Goal: Check status: Check status

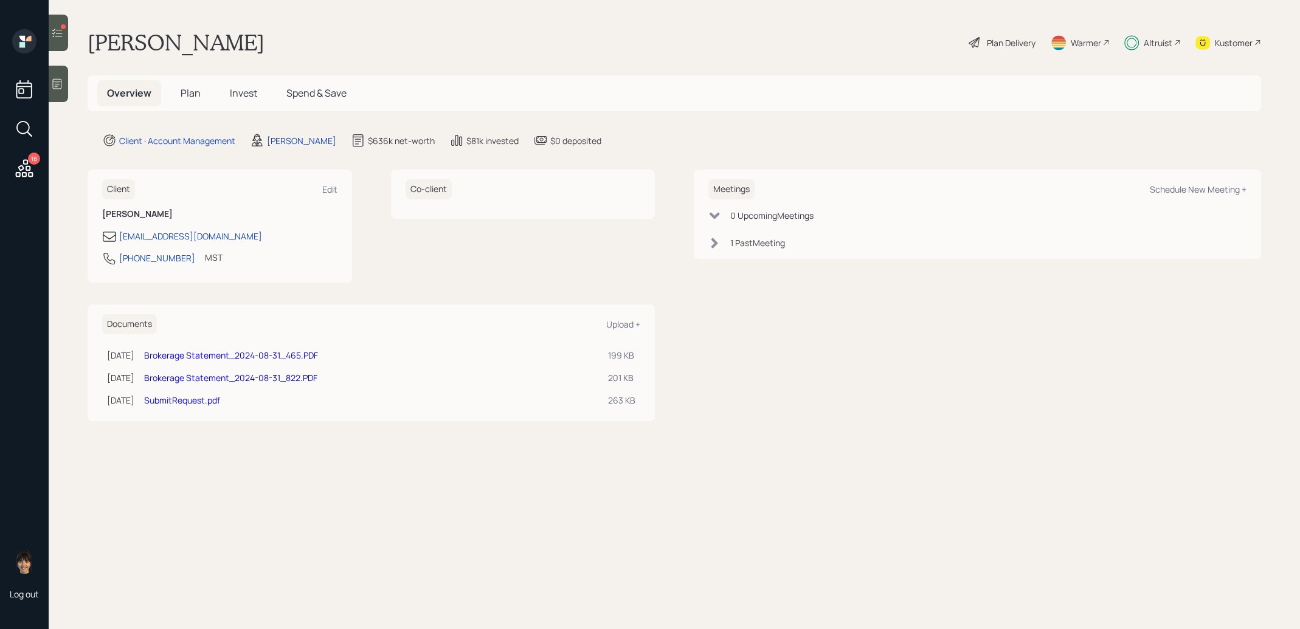
click at [243, 96] on span "Invest" at bounding box center [243, 92] width 27 height 13
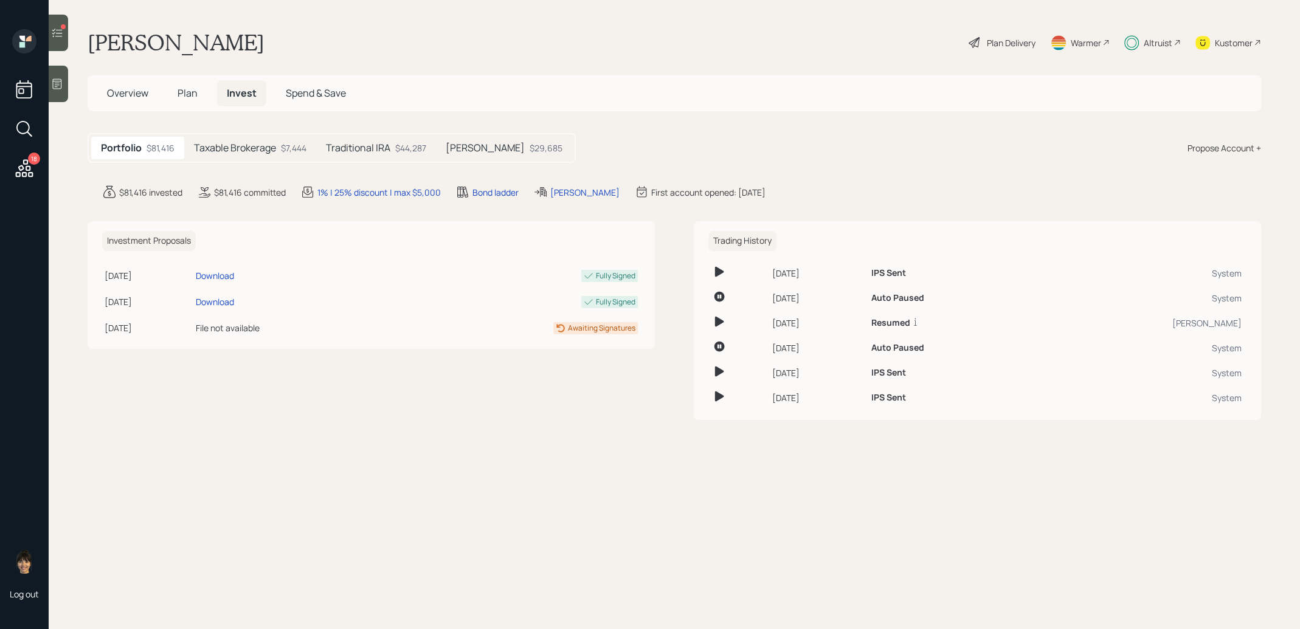
click at [401, 146] on div "$44,287" at bounding box center [410, 148] width 31 height 13
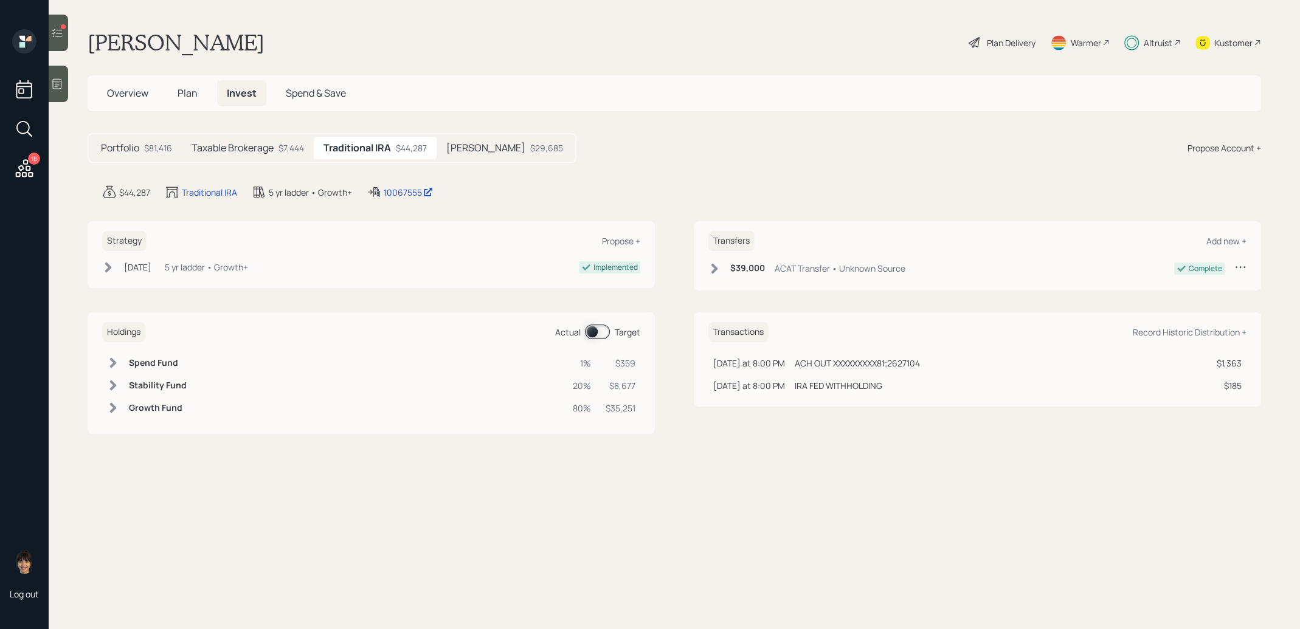
click at [594, 332] on span at bounding box center [597, 332] width 25 height 15
click at [445, 149] on div "[PERSON_NAME] $29,685" at bounding box center [505, 148] width 136 height 22
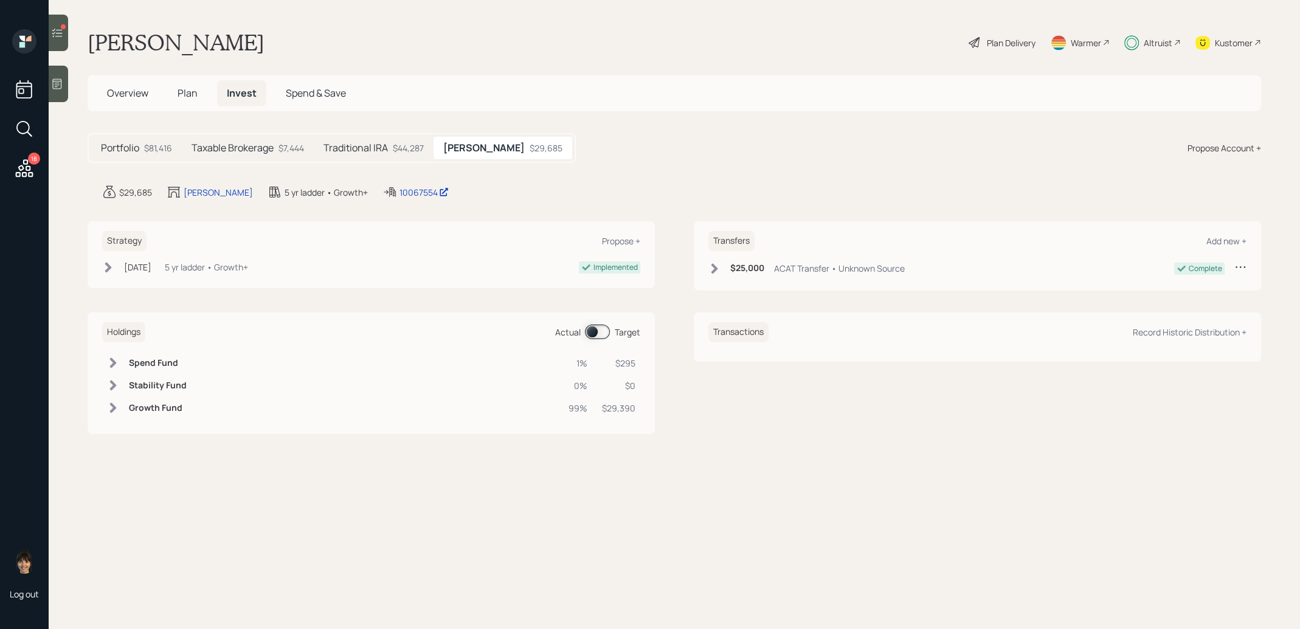
click at [593, 330] on span at bounding box center [597, 332] width 25 height 15
click at [61, 39] on div at bounding box center [58, 33] width 19 height 36
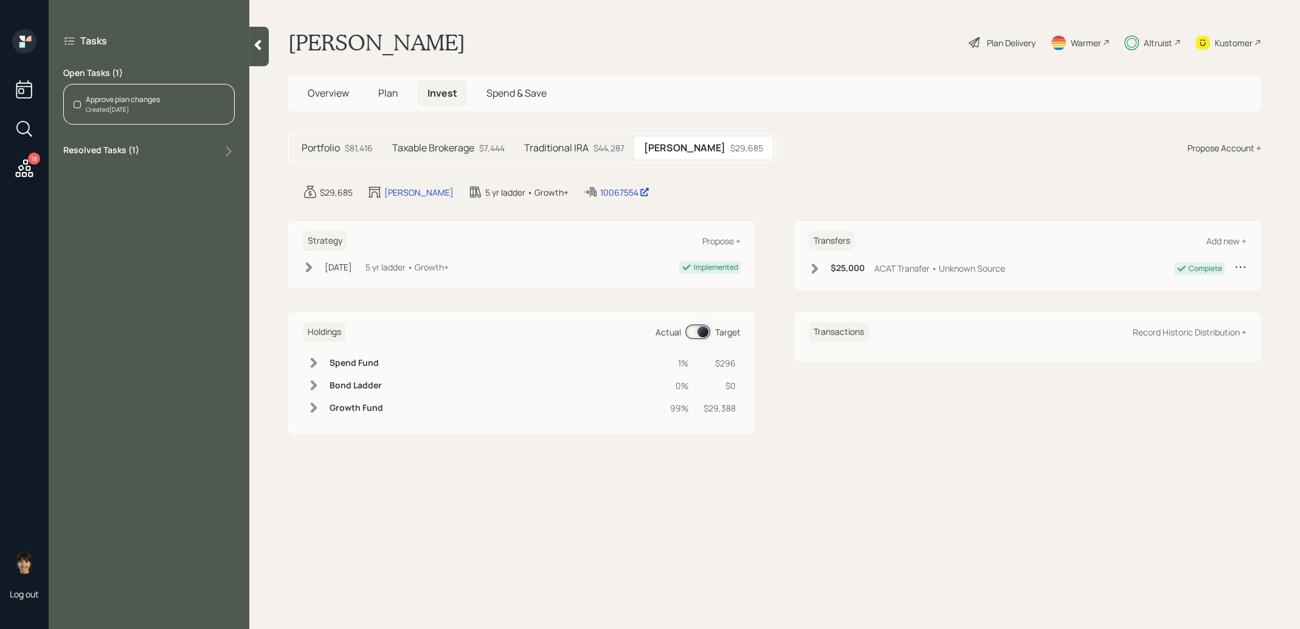
click at [114, 108] on div "Created [DATE]" at bounding box center [123, 109] width 74 height 9
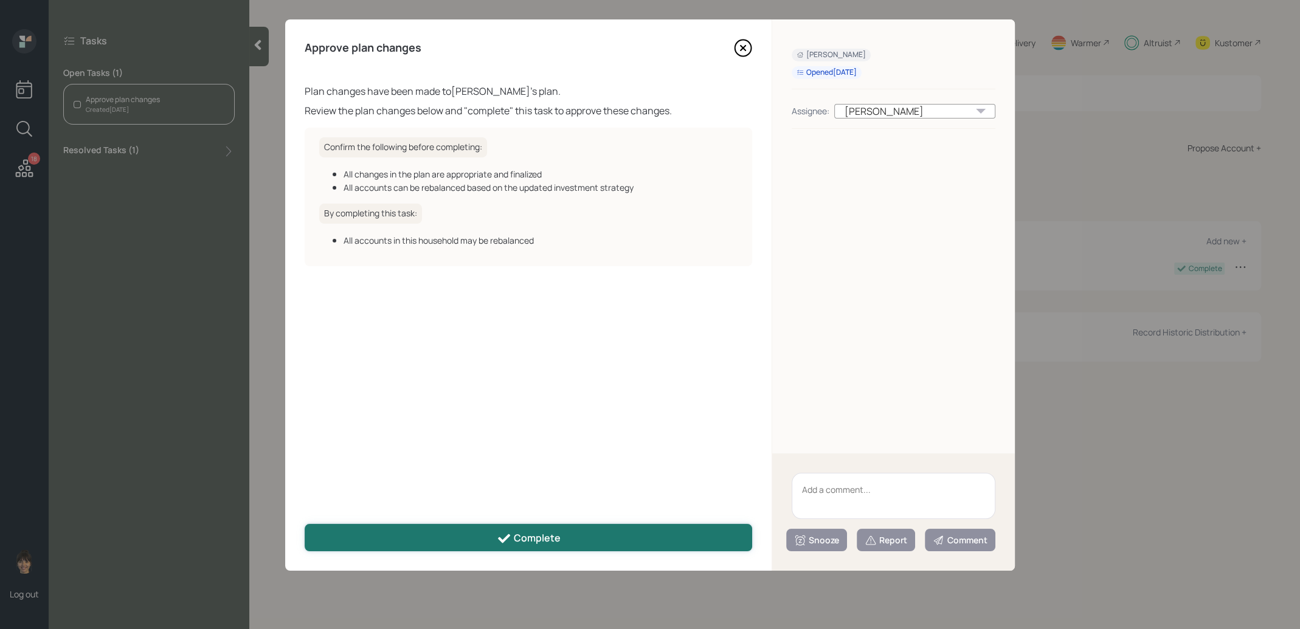
click at [437, 541] on button "Complete" at bounding box center [529, 537] width 448 height 27
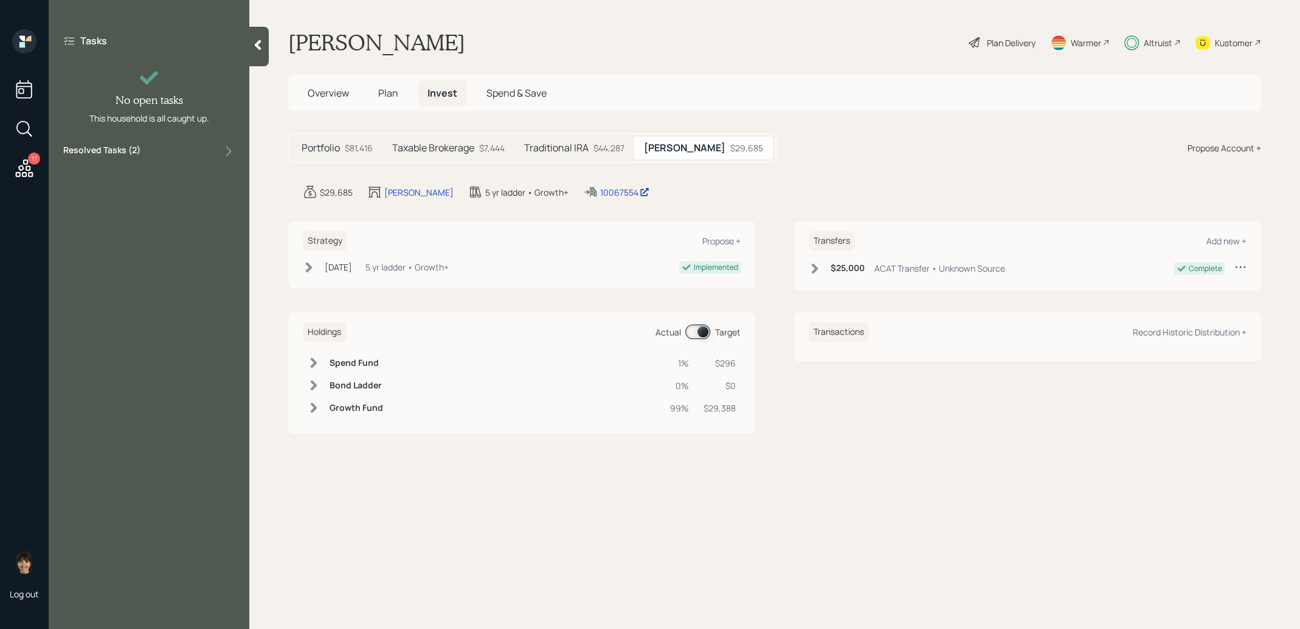
click at [27, 167] on icon at bounding box center [25, 168] width 18 height 18
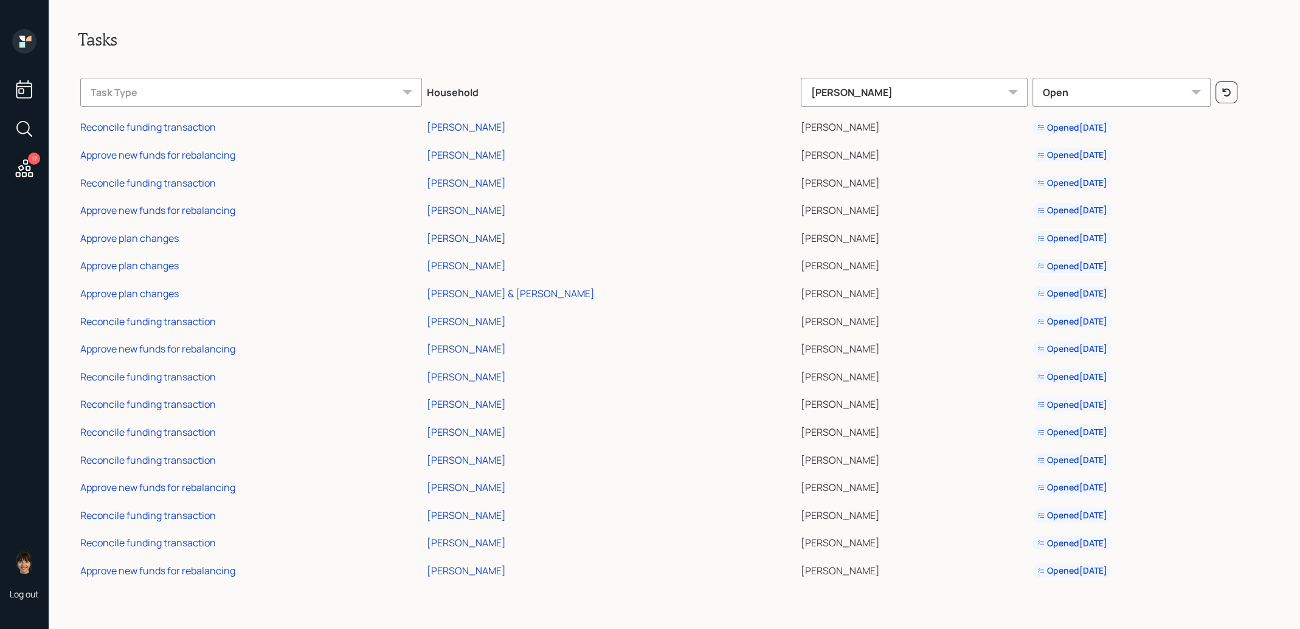
click at [491, 237] on div "[PERSON_NAME]" at bounding box center [466, 238] width 79 height 13
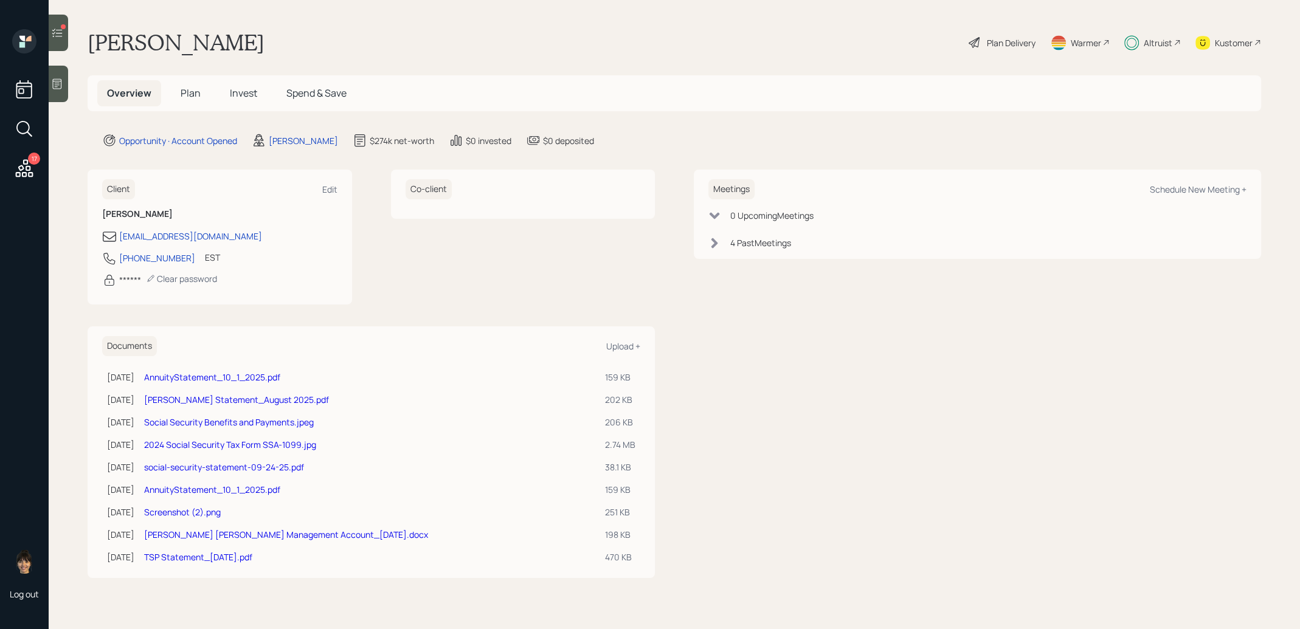
click at [243, 94] on span "Invest" at bounding box center [243, 92] width 27 height 13
